Goal: Task Accomplishment & Management: Use online tool/utility

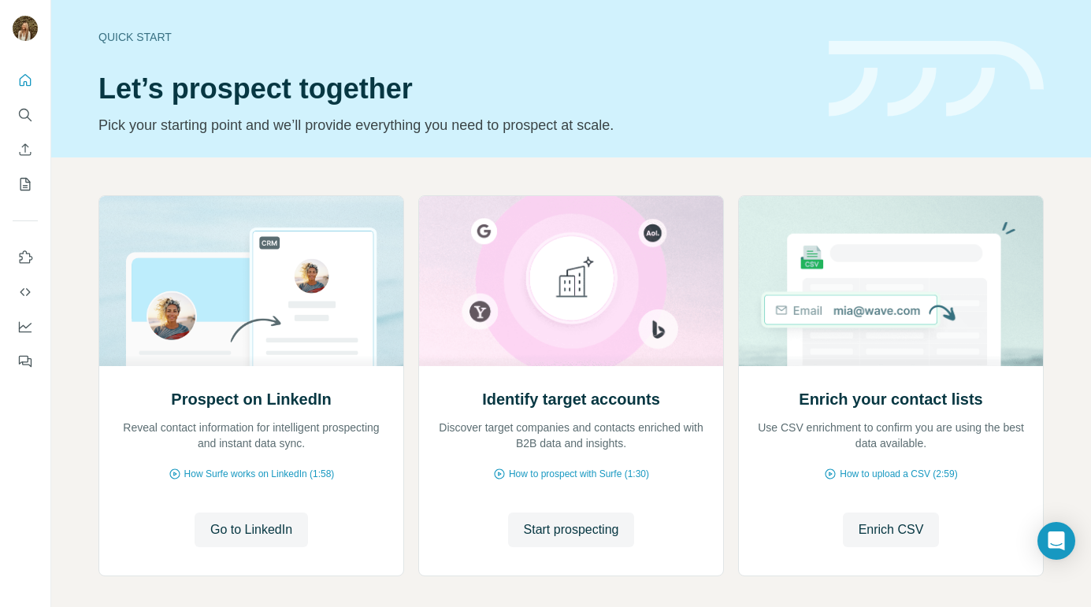
click at [153, 43] on div "Quick start" at bounding box center [453, 37] width 711 height 16
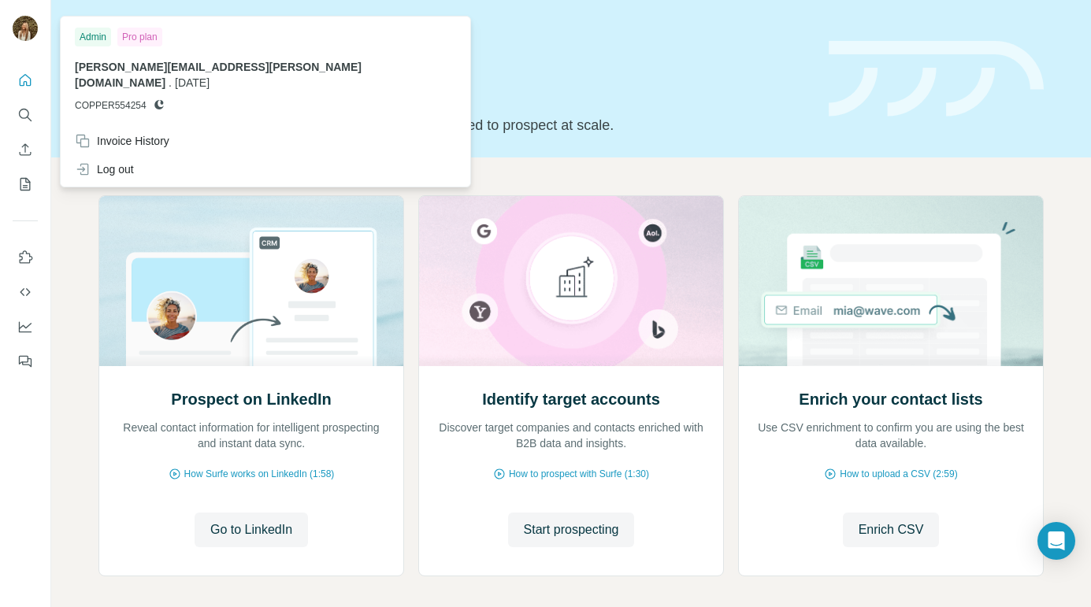
click at [15, 24] on img at bounding box center [25, 28] width 25 height 25
click at [103, 161] on div "Log out" at bounding box center [104, 169] width 59 height 16
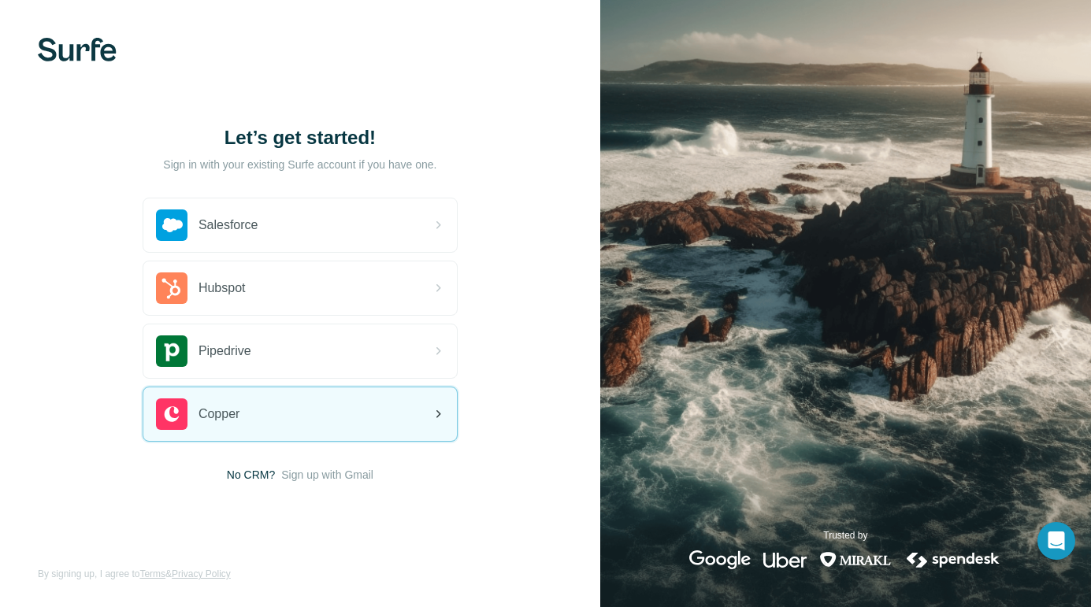
click at [307, 409] on div "Copper" at bounding box center [300, 415] width 314 height 54
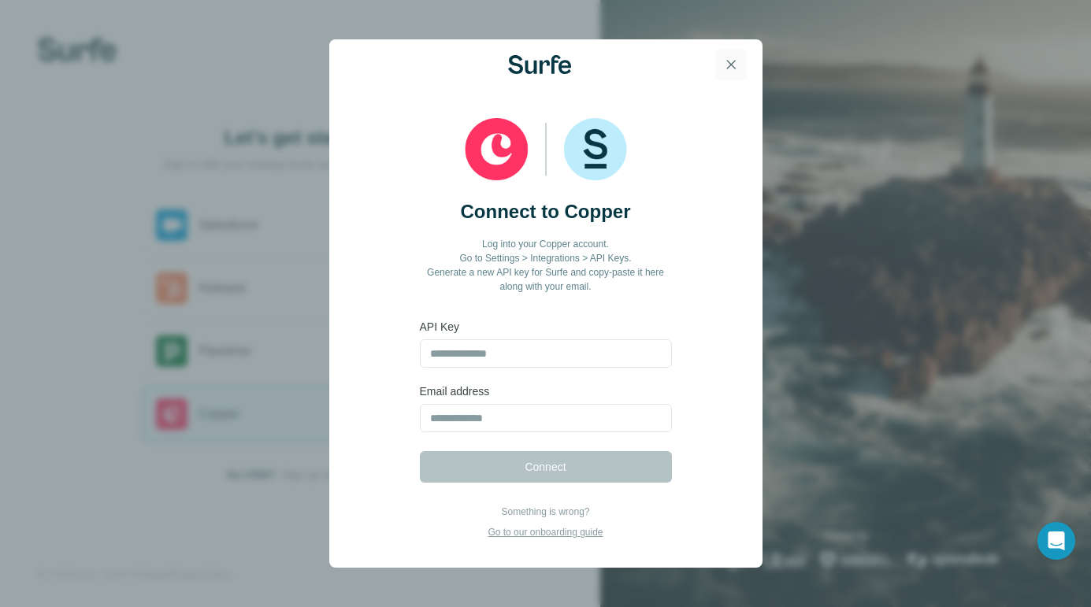
click at [734, 68] on icon "button" at bounding box center [730, 64] width 9 height 9
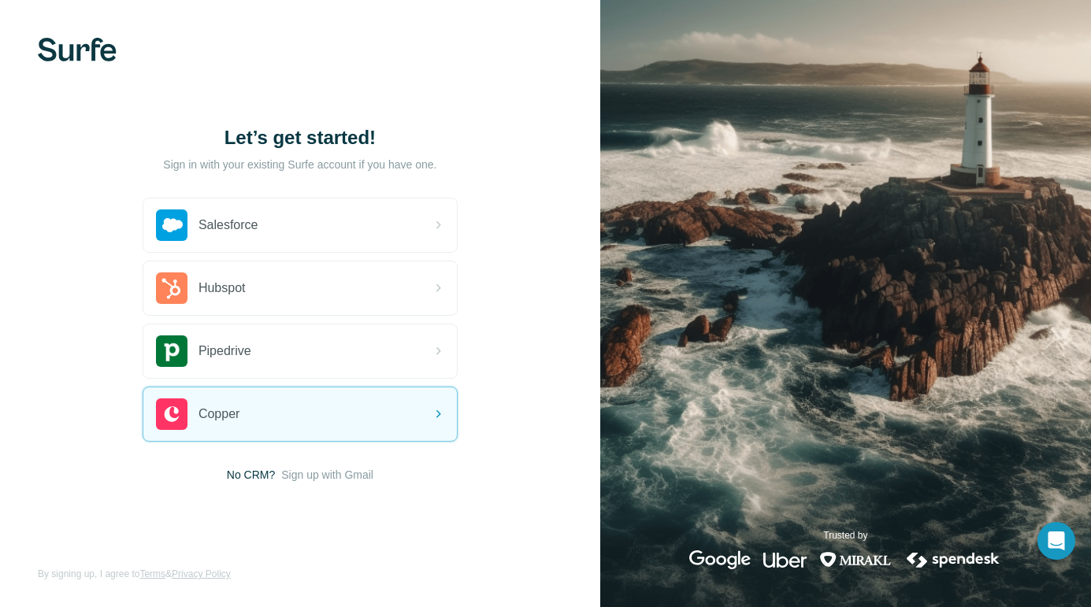
click at [58, 53] on img at bounding box center [77, 50] width 79 height 24
click at [328, 426] on div "Copper" at bounding box center [300, 415] width 314 height 54
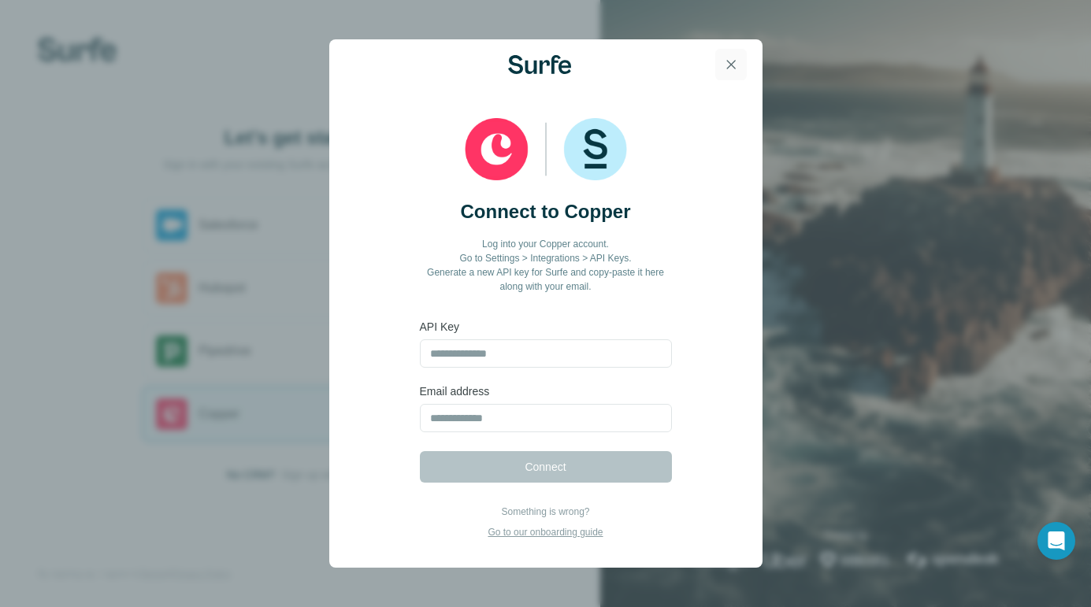
click at [741, 61] on button "button" at bounding box center [731, 65] width 32 height 32
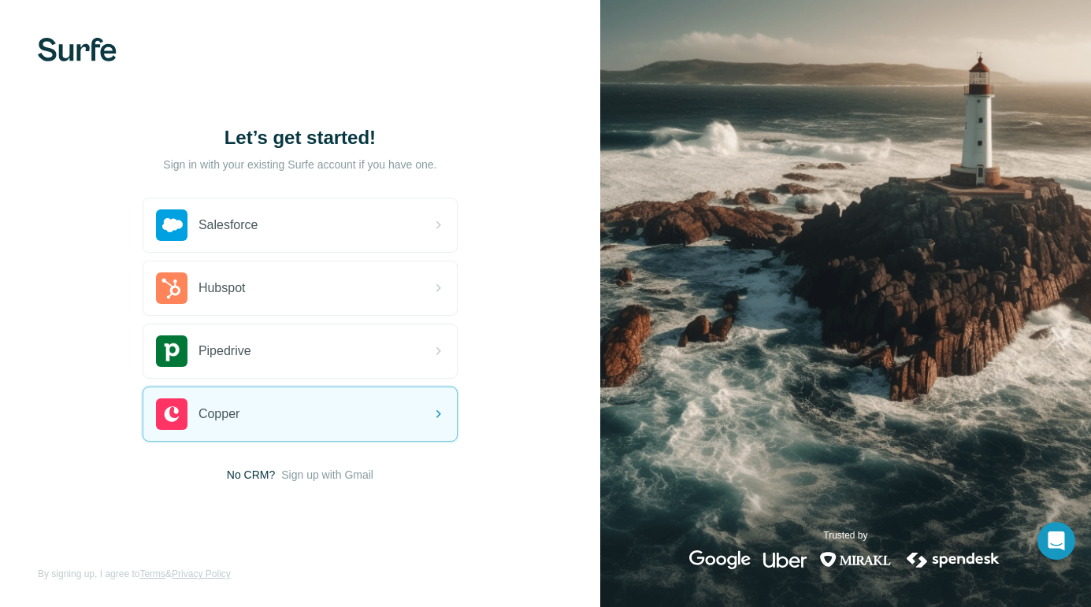
click at [106, 53] on img at bounding box center [77, 50] width 79 height 24
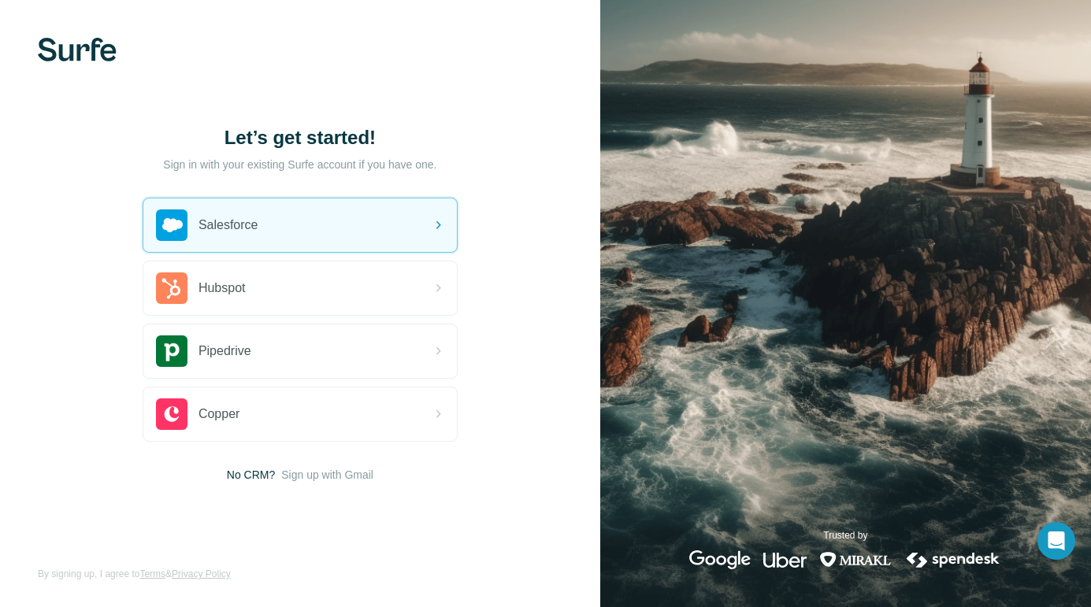
click at [80, 58] on img at bounding box center [77, 50] width 79 height 24
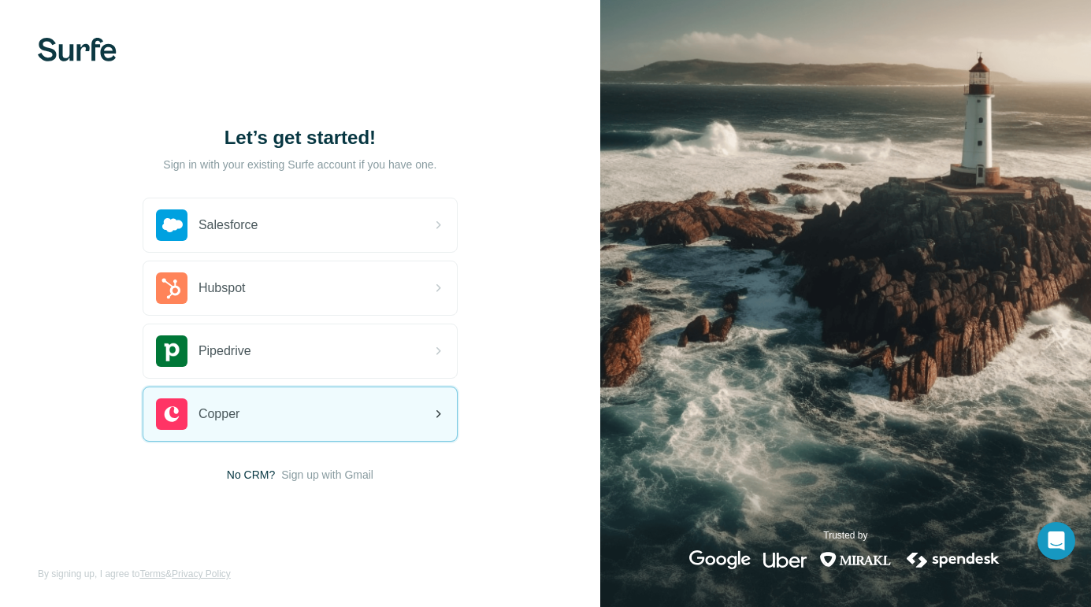
click at [291, 399] on div "Copper" at bounding box center [300, 415] width 314 height 54
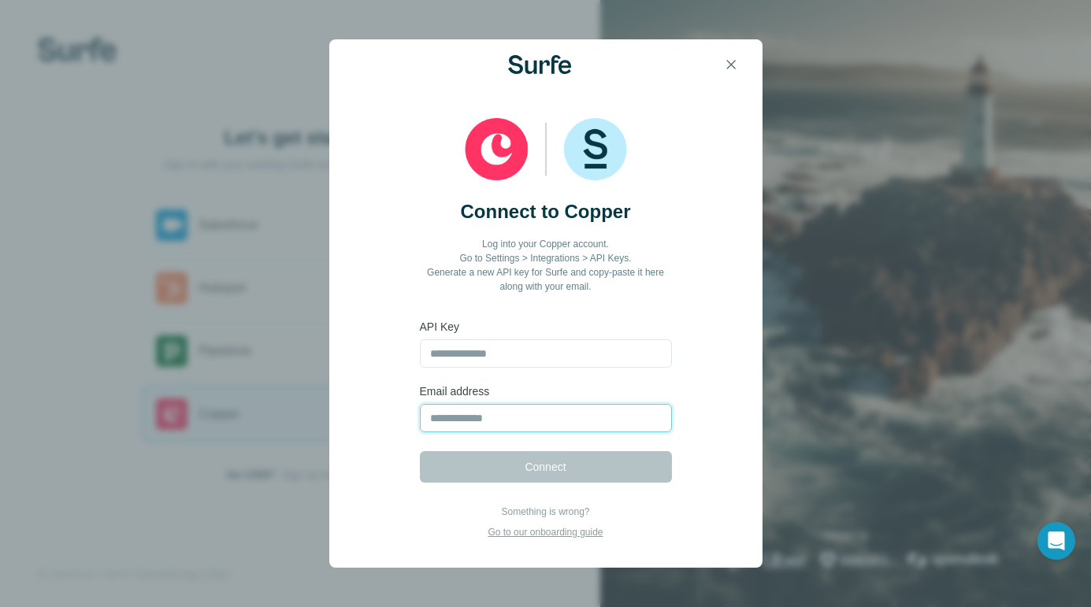
click at [516, 419] on input "email" at bounding box center [546, 418] width 252 height 28
type input "**********"
click at [499, 362] on input "text" at bounding box center [546, 354] width 252 height 28
type input "**********"
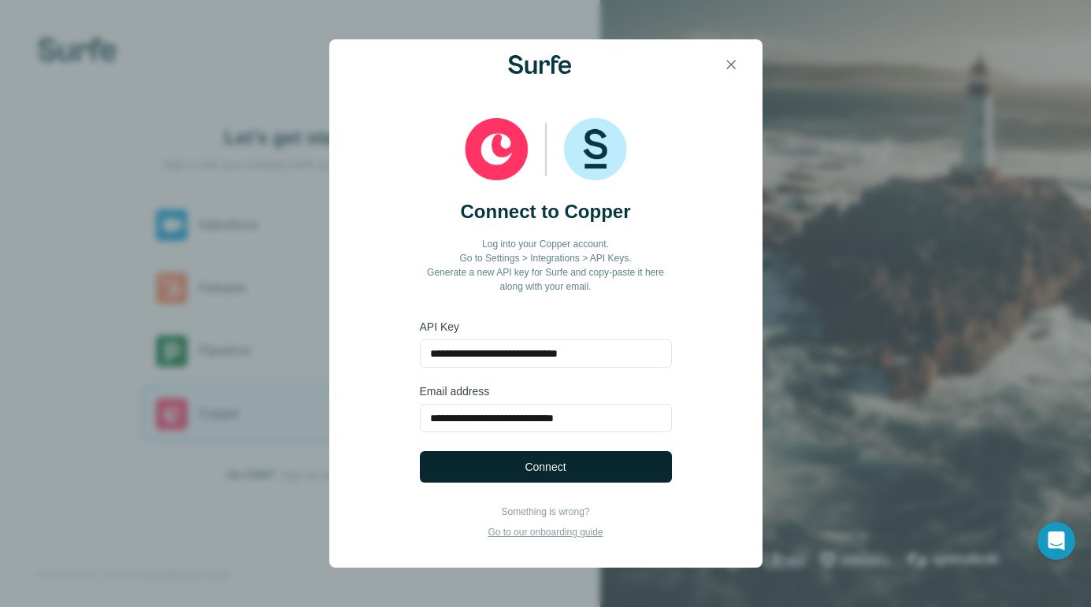
click at [543, 474] on span "Connect" at bounding box center [545, 467] width 41 height 16
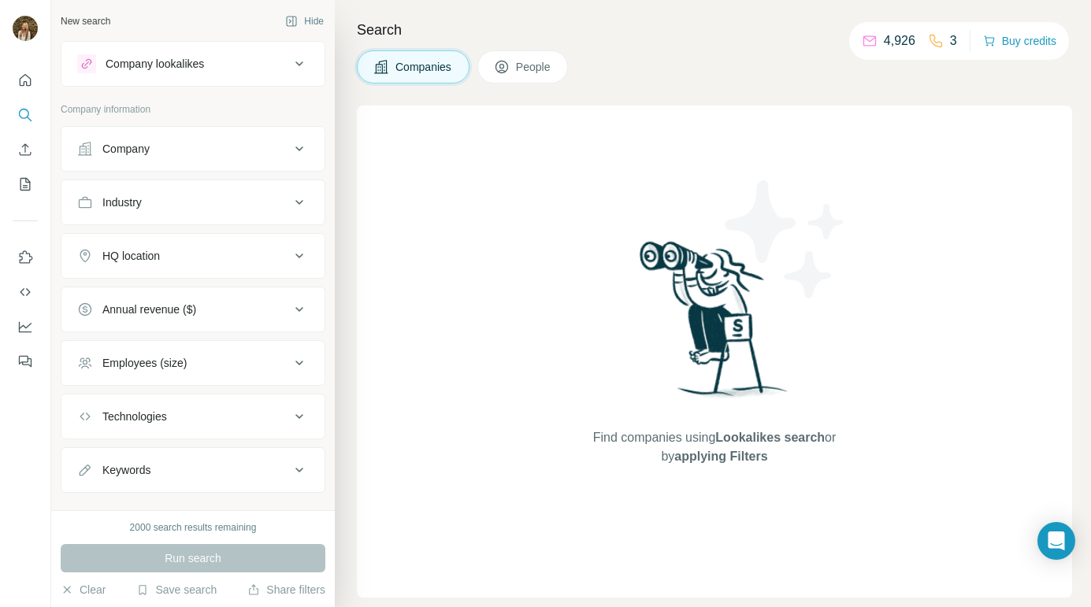
click at [122, 148] on div "Company" at bounding box center [125, 149] width 47 height 16
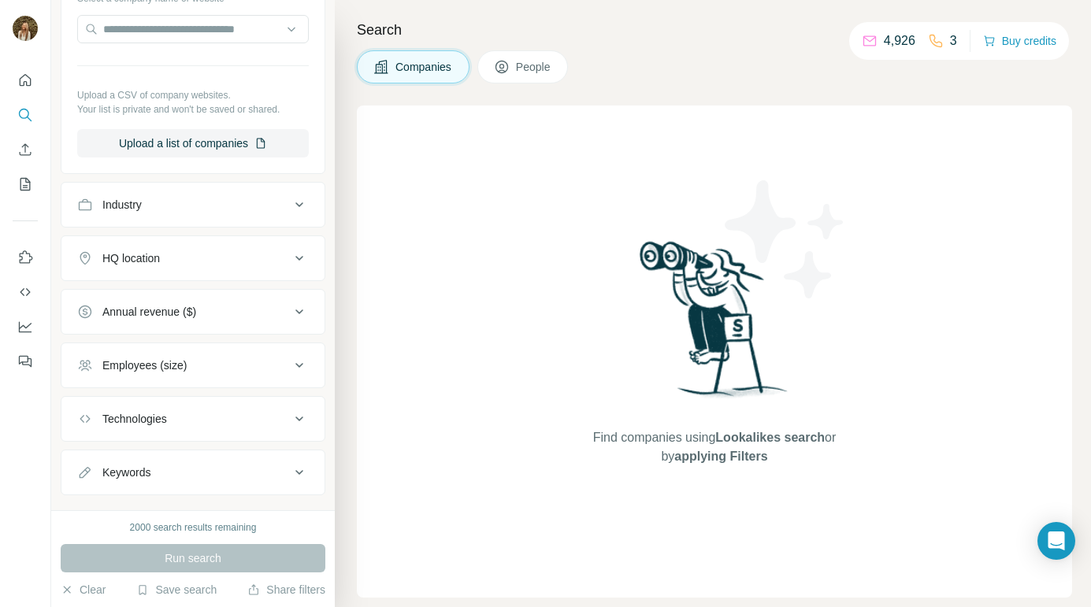
scroll to position [218, 0]
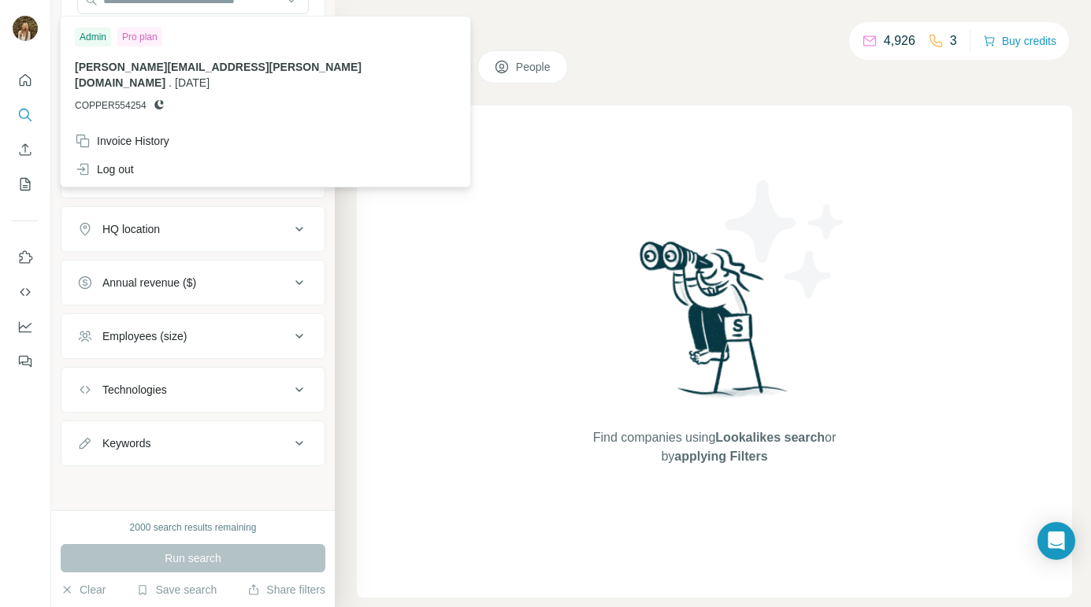
click at [24, 35] on img at bounding box center [25, 28] width 25 height 25
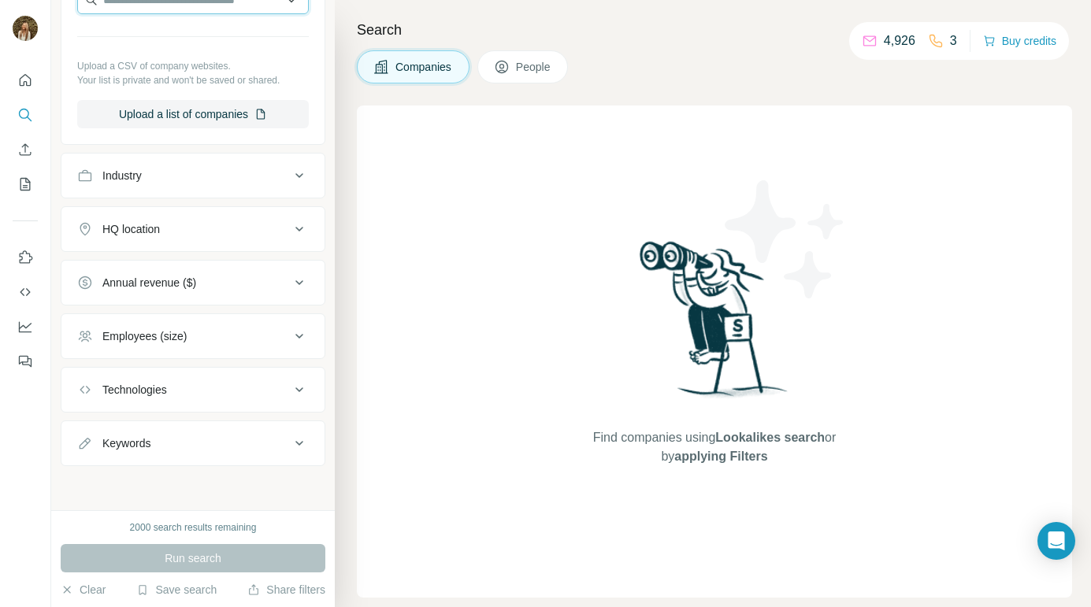
click at [265, 2] on input "text" at bounding box center [193, 0] width 232 height 28
click at [213, 39] on div "Type to search" at bounding box center [193, 37] width 224 height 32
click at [896, 42] on p "4,926" at bounding box center [900, 41] width 32 height 19
click at [695, 443] on span "Find companies using Lookalikes search or by applying Filters" at bounding box center [714, 448] width 252 height 38
click at [22, 187] on icon "My lists" at bounding box center [25, 184] width 16 height 16
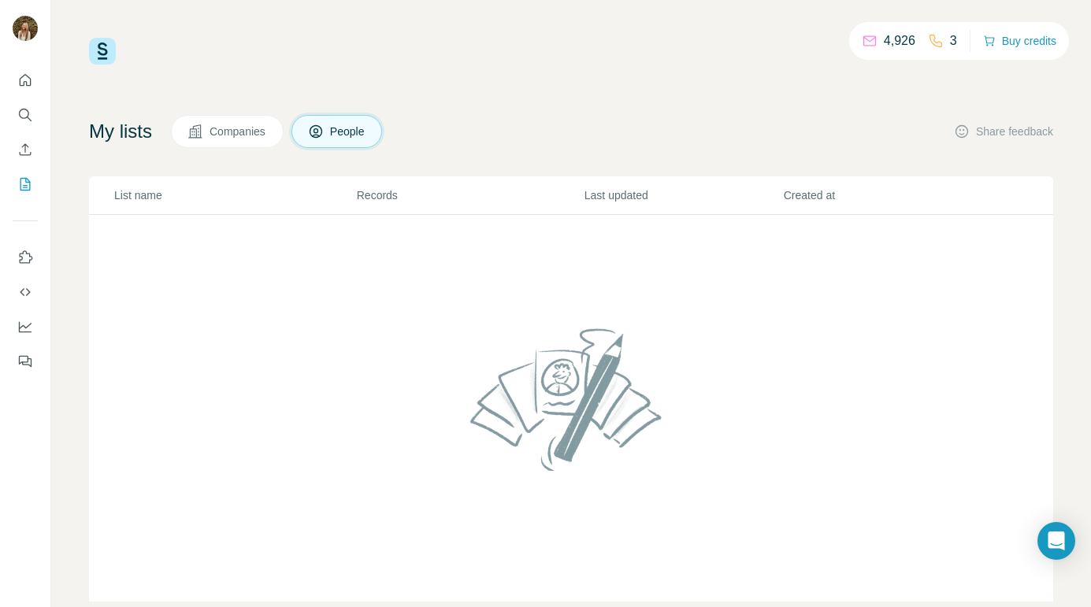
click at [263, 131] on span "Companies" at bounding box center [239, 132] width 58 height 16
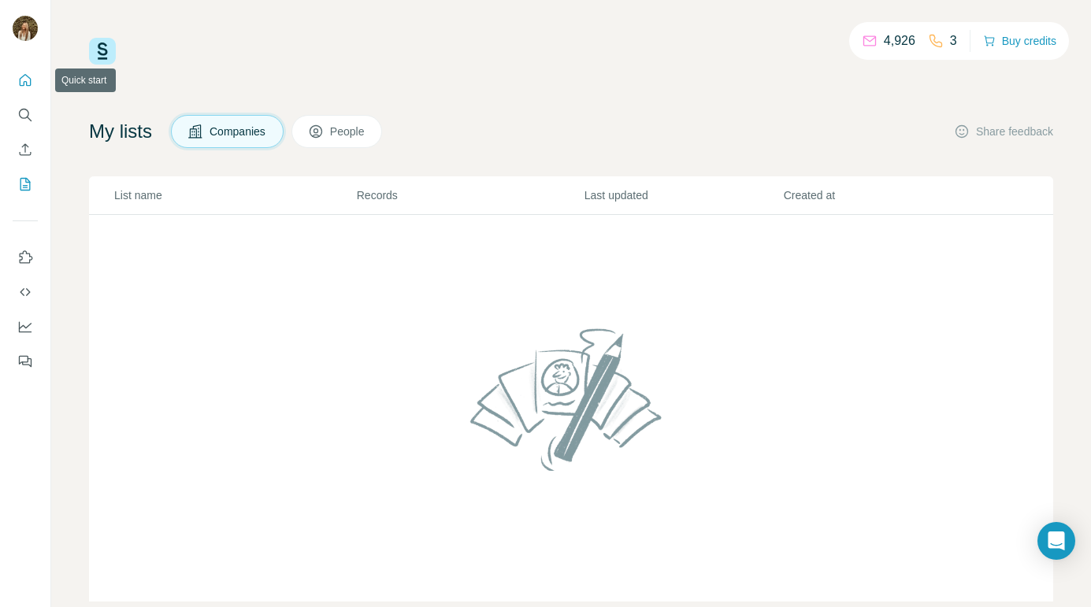
click at [23, 85] on icon "Quick start" at bounding box center [26, 80] width 12 height 12
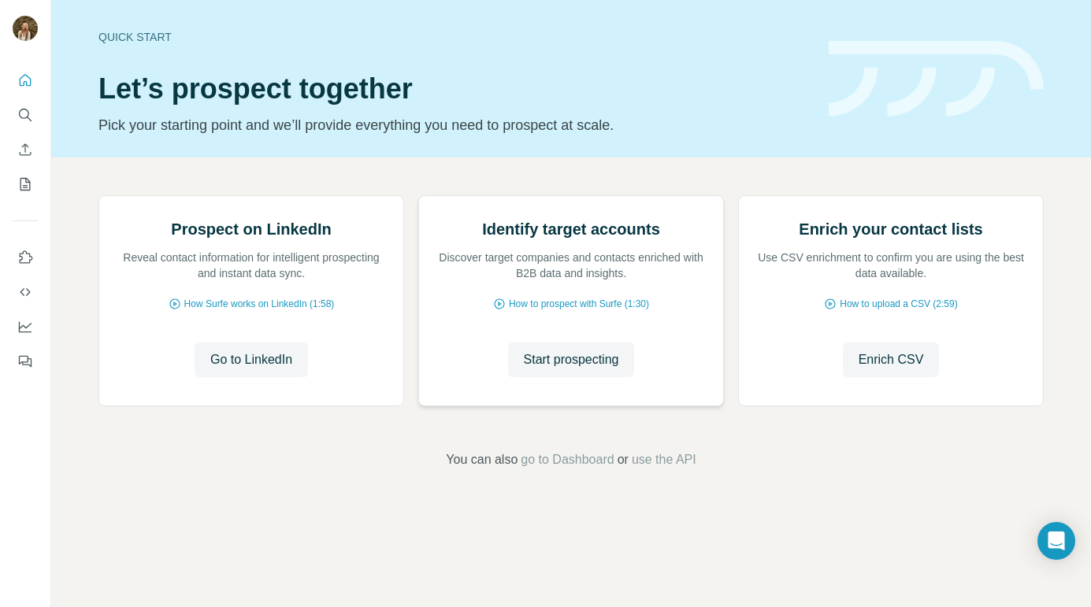
scroll to position [70, 0]
click at [900, 369] on span "Enrich CSV" at bounding box center [891, 360] width 65 height 19
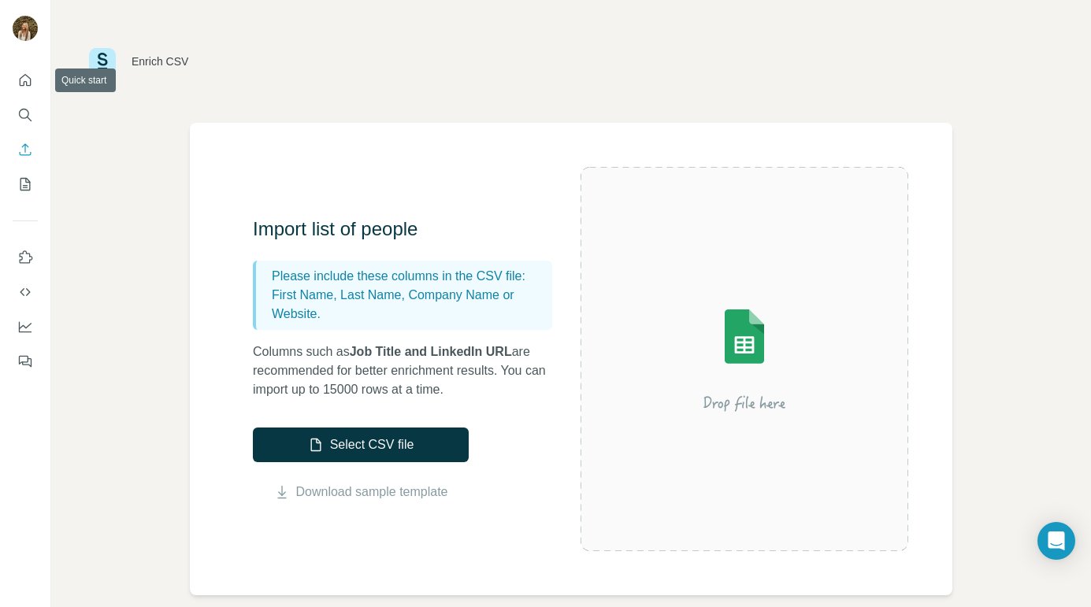
click at [32, 80] on icon "Quick start" at bounding box center [25, 80] width 16 height 16
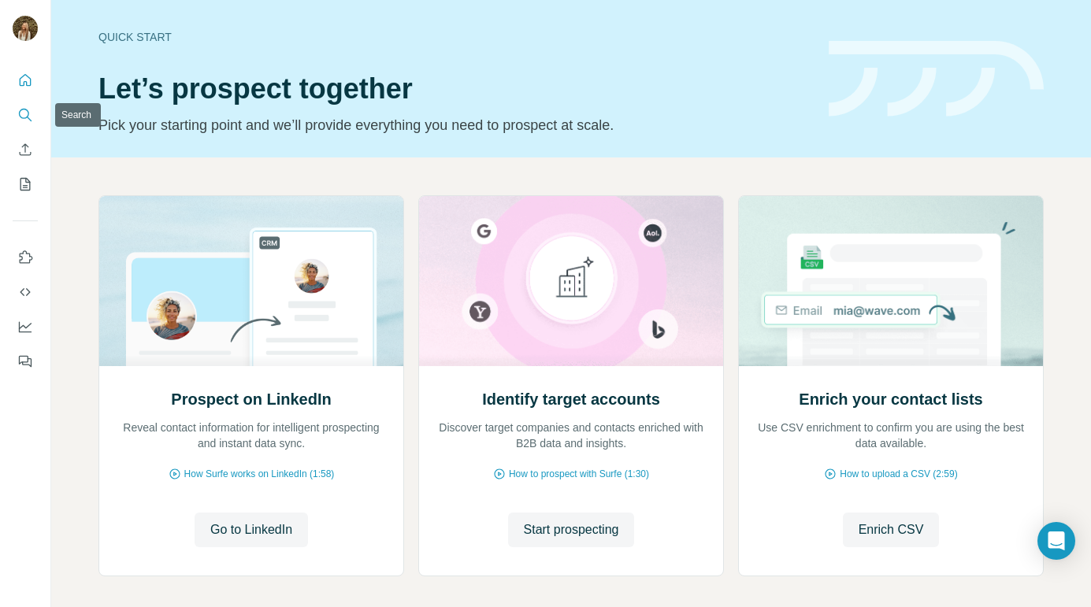
click at [27, 121] on icon "Search" at bounding box center [25, 115] width 16 height 16
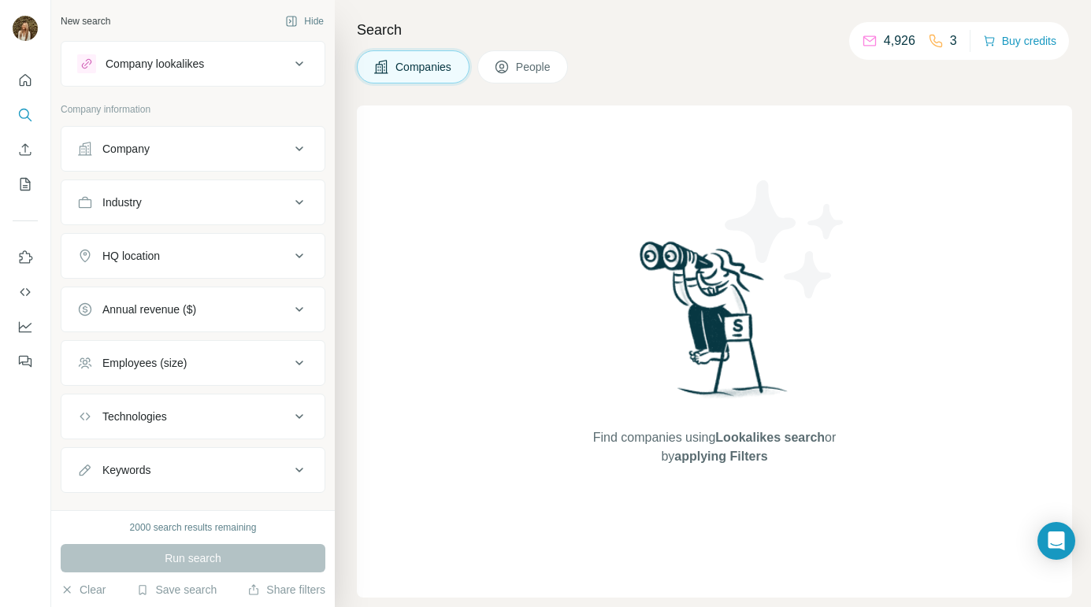
click at [135, 142] on div "Company" at bounding box center [125, 149] width 47 height 16
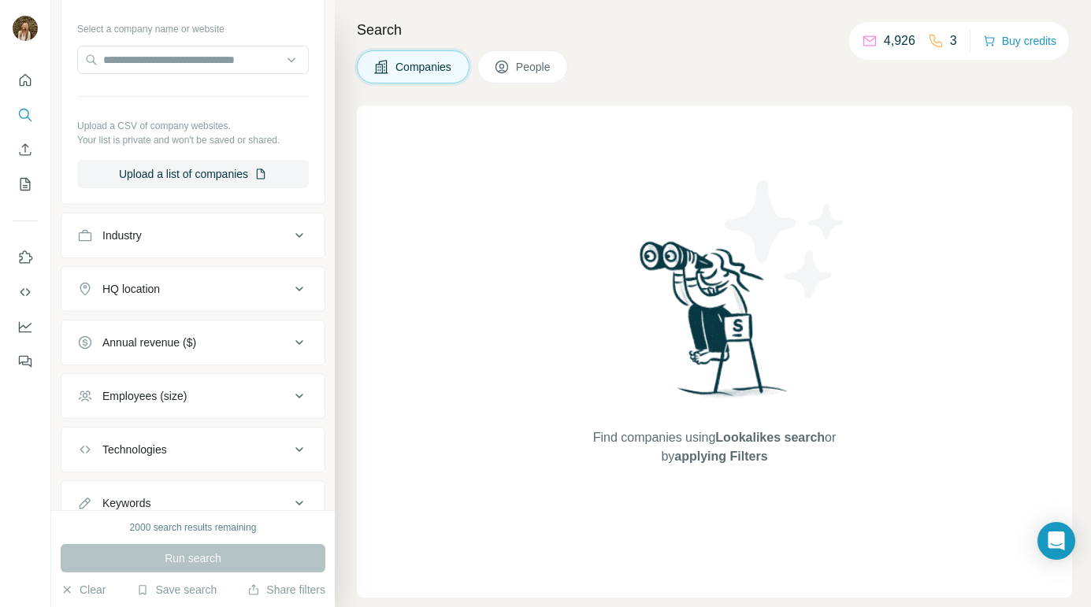
scroll to position [218, 0]
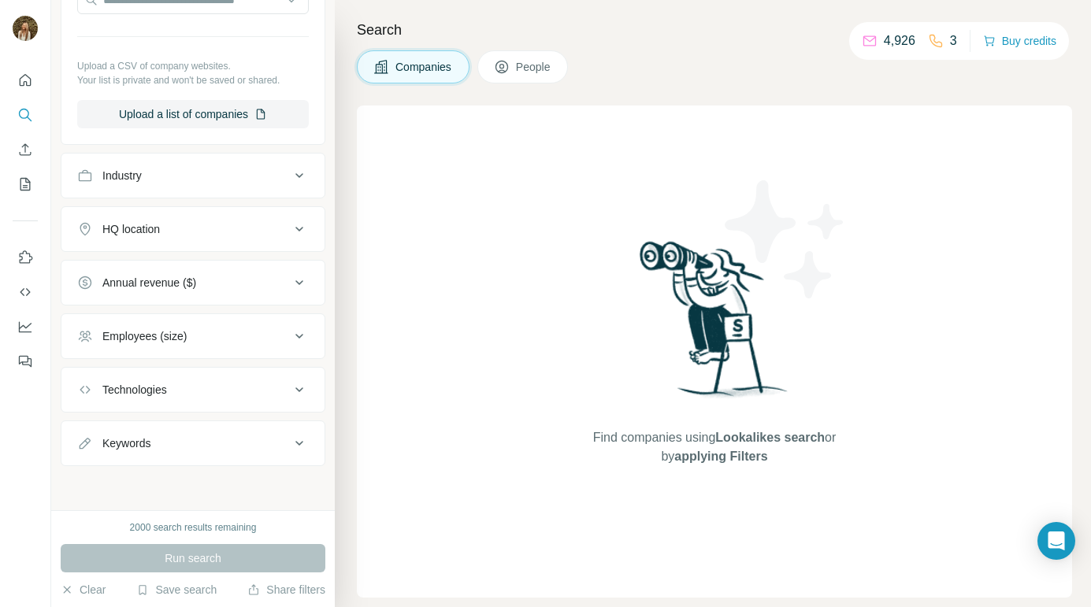
click at [895, 40] on p "4,926" at bounding box center [900, 41] width 32 height 19
click at [869, 42] on div "4,926" at bounding box center [889, 41] width 54 height 19
click at [540, 68] on span "People" at bounding box center [534, 67] width 36 height 16
